Goal: Task Accomplishment & Management: Manage account settings

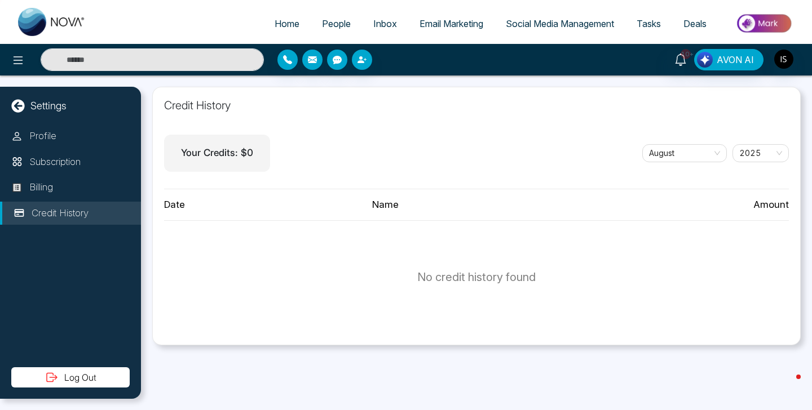
click at [289, 13] on link "Home" at bounding box center [286, 23] width 47 height 21
select select "*"
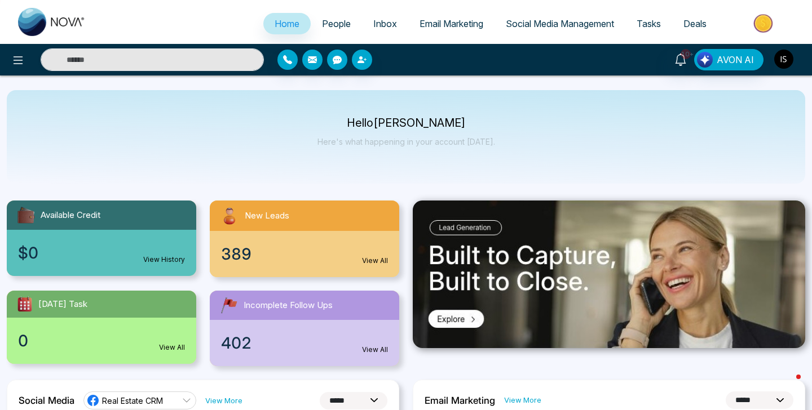
click at [783, 56] on img "button" at bounding box center [783, 59] width 19 height 19
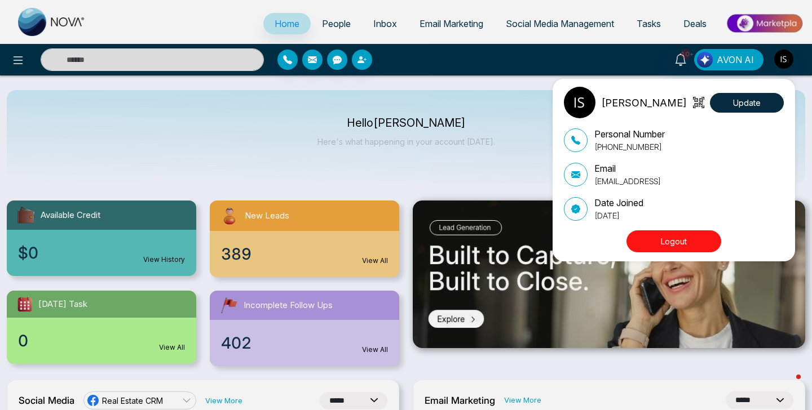
click at [692, 241] on button "Logout" at bounding box center [673, 242] width 95 height 22
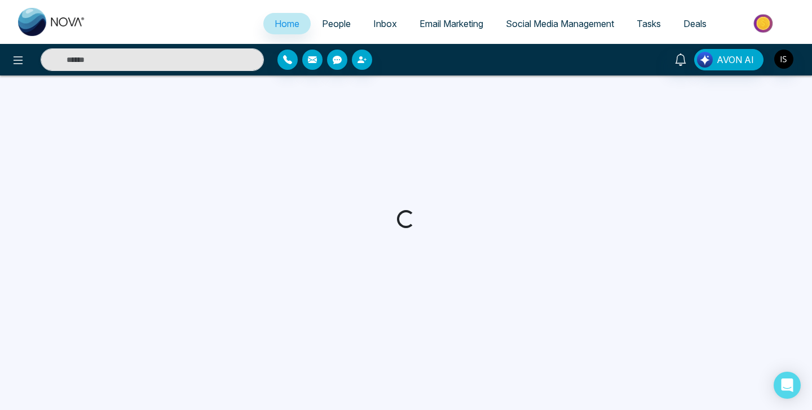
select select "*"
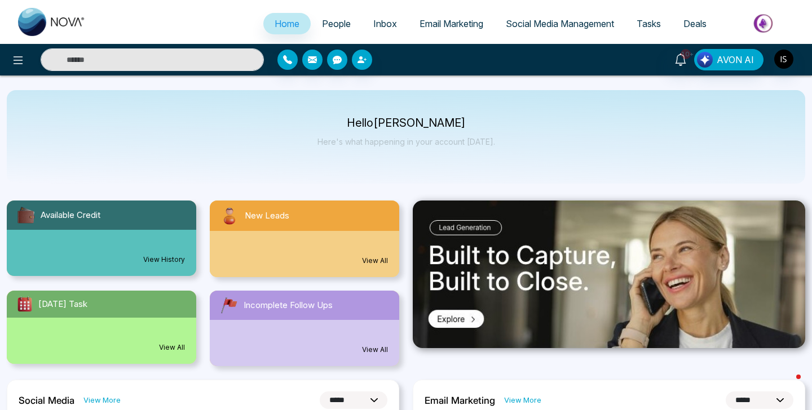
click at [324, 16] on link "People" at bounding box center [336, 23] width 51 height 21
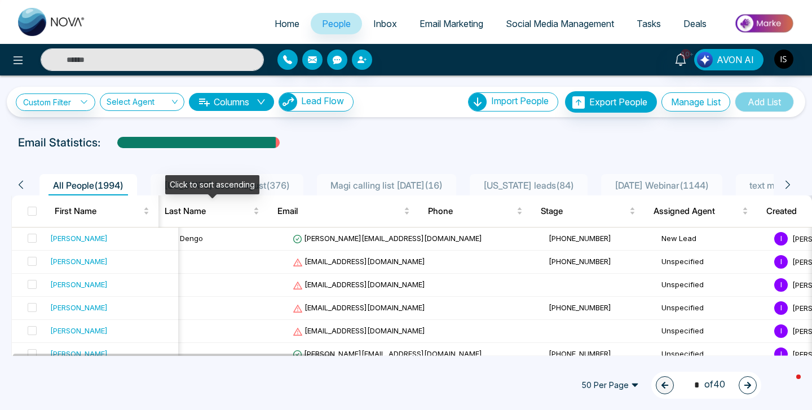
click at [228, 187] on div "Click to sort ascending" at bounding box center [212, 184] width 94 height 19
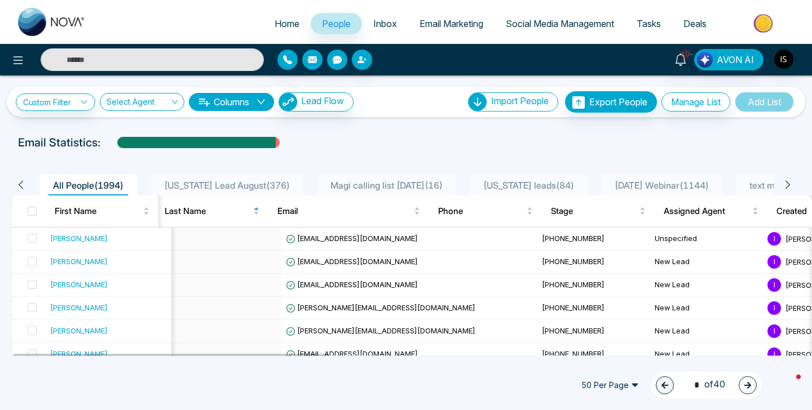
click at [249, 183] on span "Florida Lead August ( 376 )" at bounding box center [227, 185] width 135 height 11
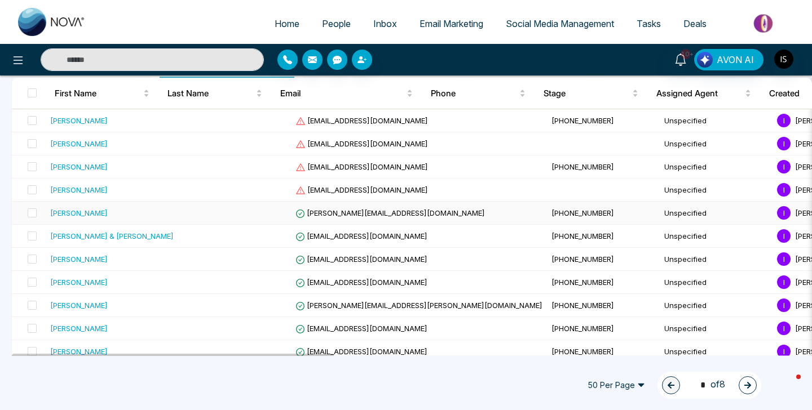
scroll to position [139, 0]
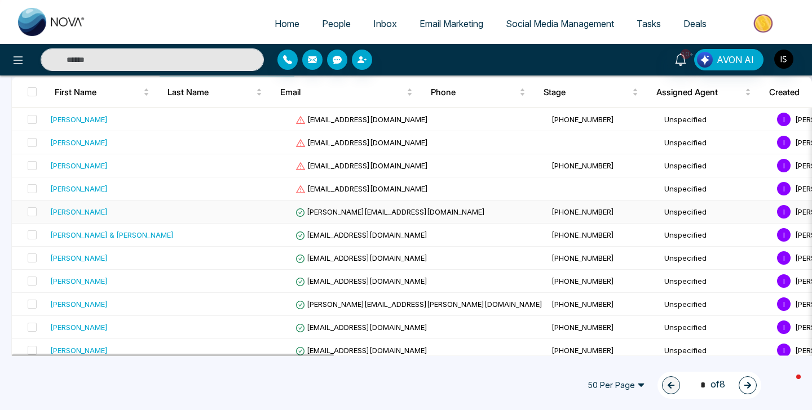
click at [139, 216] on div "Jeff Felbab" at bounding box center [111, 211] width 123 height 11
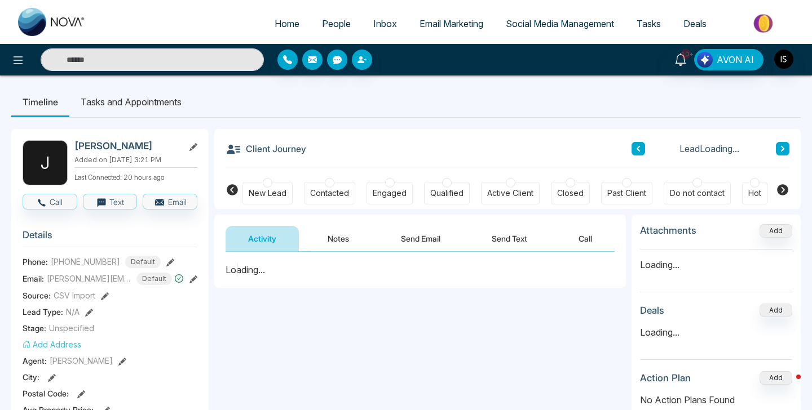
click at [406, 235] on button "Send Email" at bounding box center [420, 238] width 85 height 25
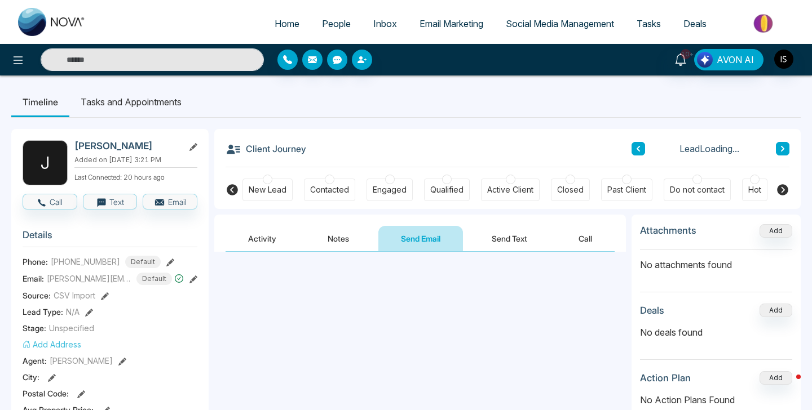
click at [356, 236] on button "Notes" at bounding box center [338, 238] width 67 height 25
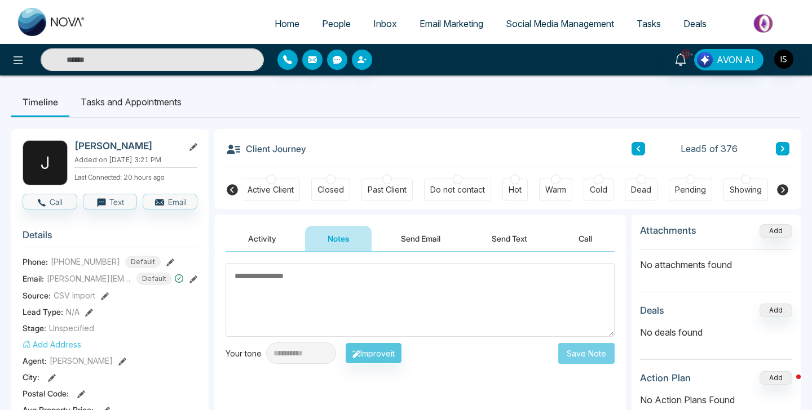
click at [248, 239] on button "Activity" at bounding box center [261, 238] width 73 height 25
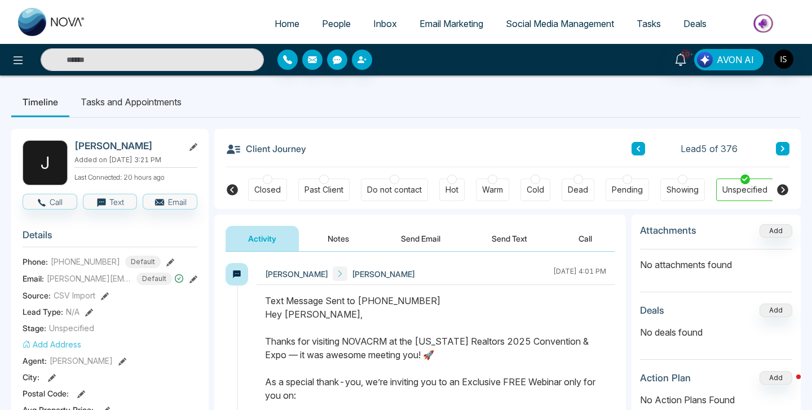
click at [43, 19] on img at bounding box center [52, 22] width 68 height 28
select select "*"
